Goal: Find specific page/section: Find specific page/section

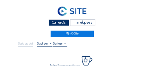
click at [52, 23] on div "Camera's" at bounding box center [59, 22] width 21 height 7
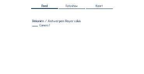
scroll to position [77, 0]
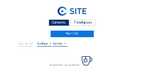
click at [62, 23] on div "Camera's" at bounding box center [59, 22] width 21 height 7
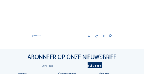
scroll to position [389, 0]
